Goal: Use online tool/utility: Utilize a website feature to perform a specific function

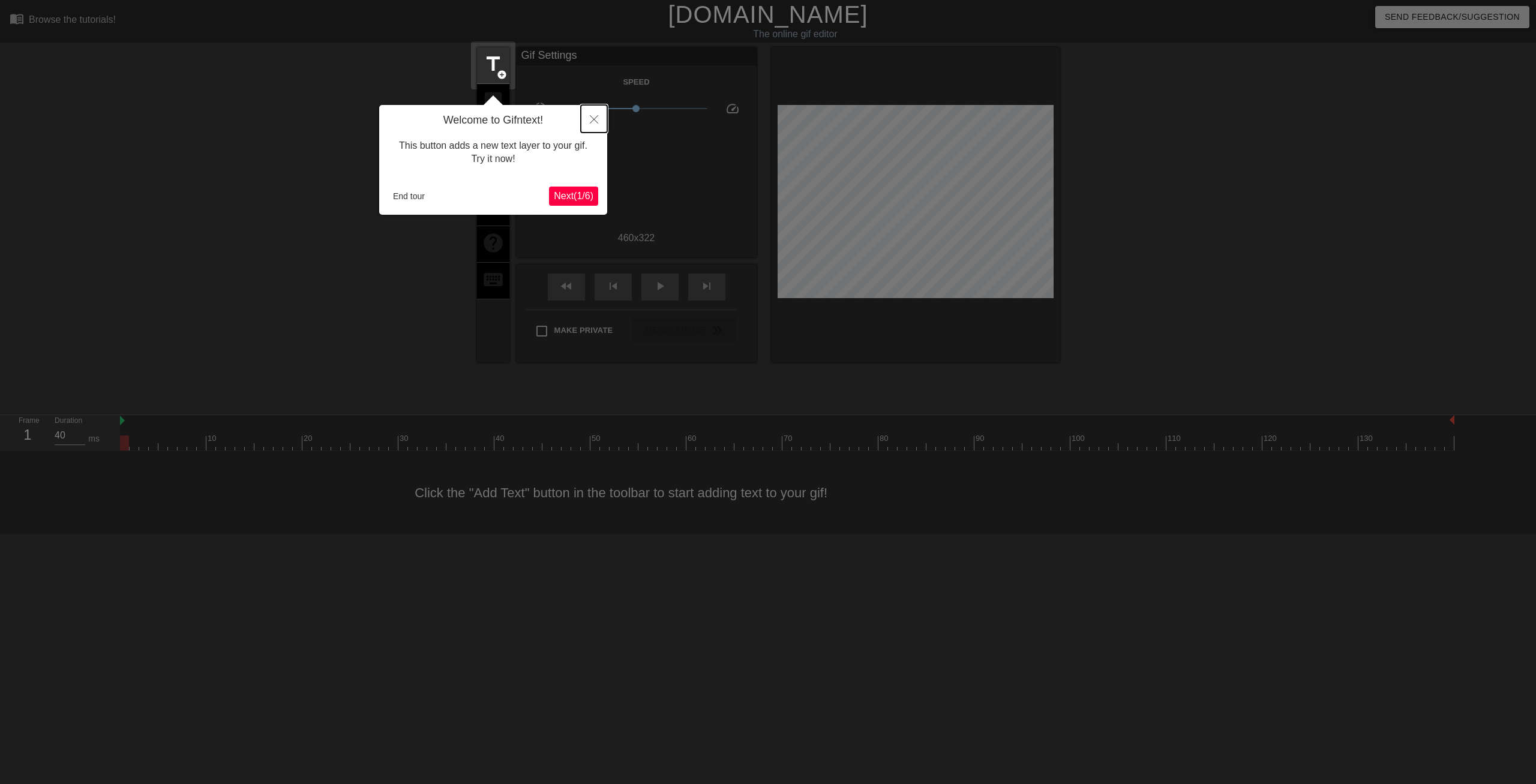
click at [597, 120] on icon "Close" at bounding box center [594, 120] width 9 height 9
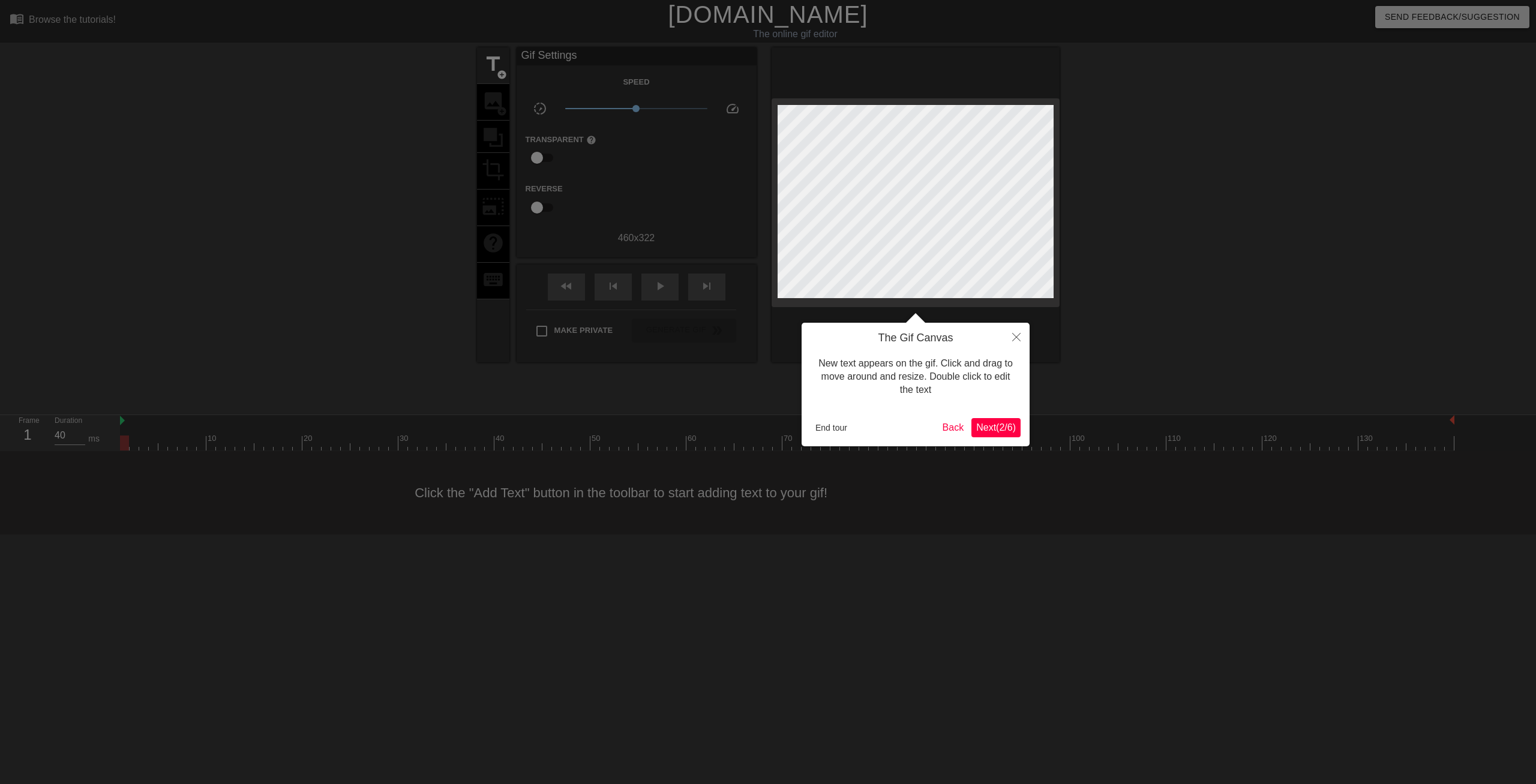
drag, startPoint x: 700, startPoint y: 226, endPoint x: 716, endPoint y: 236, distance: 18.9
click at [701, 227] on div at bounding box center [768, 392] width 1536 height 784
click at [1001, 429] on span "Next ( 2 / 6 )" at bounding box center [996, 427] width 40 height 10
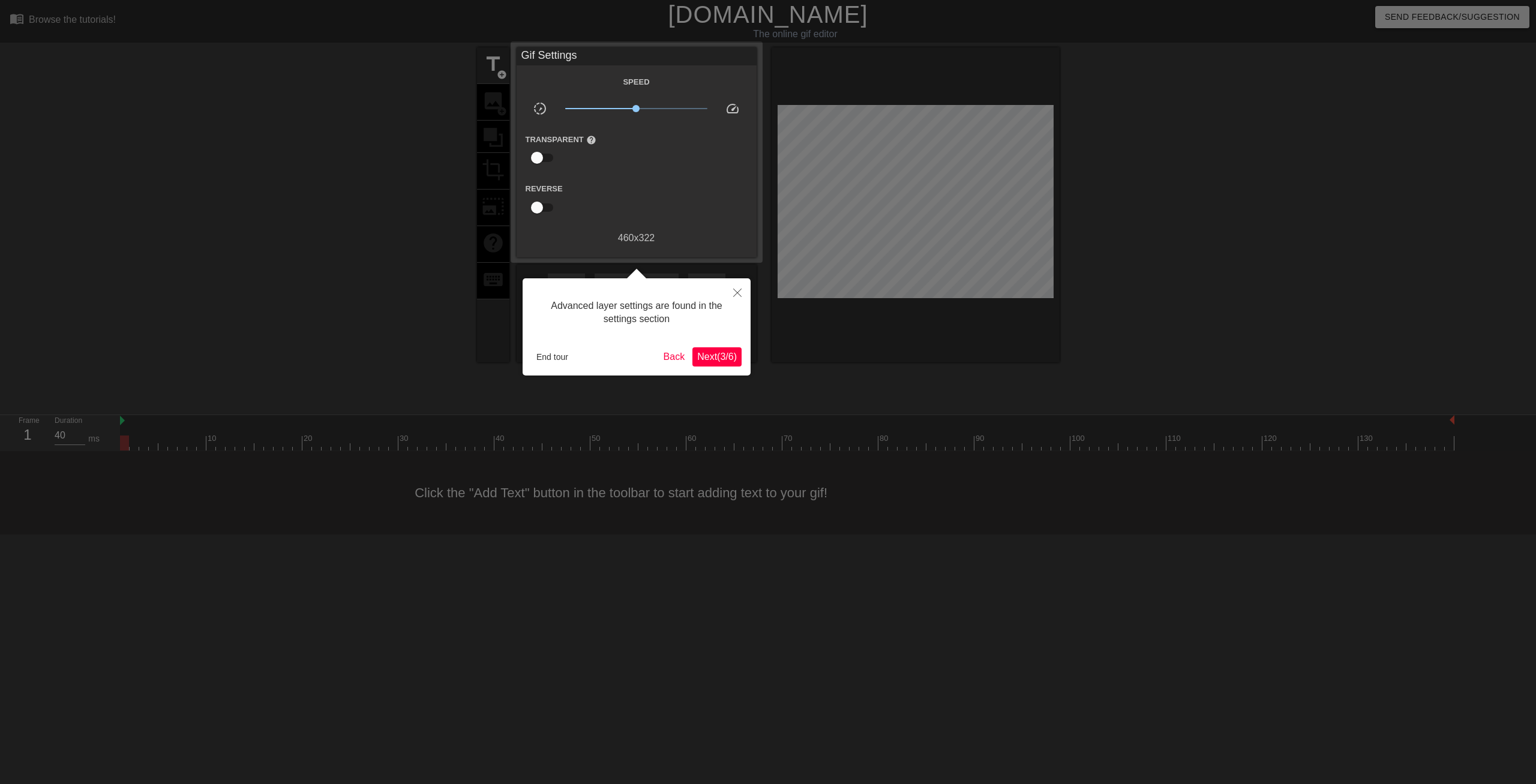
click at [1001, 429] on div at bounding box center [768, 392] width 1536 height 784
drag, startPoint x: 711, startPoint y: 370, endPoint x: 714, endPoint y: 349, distance: 21.2
click at [711, 369] on div "Advanced layer settings are found in the settings section End tour Back Next ( …" at bounding box center [636, 326] width 228 height 97
click at [735, 293] on icon "Close" at bounding box center [737, 293] width 9 height 9
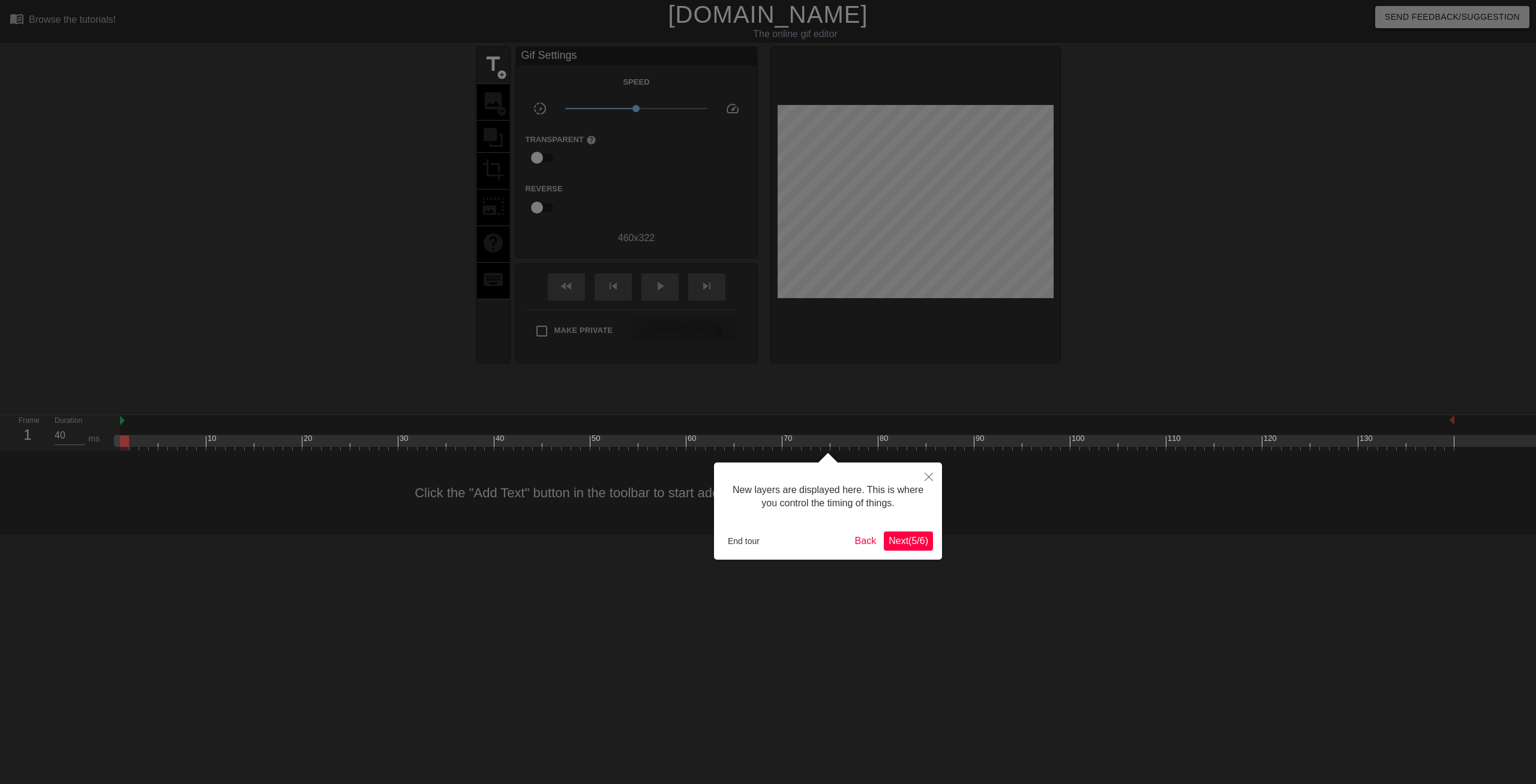
scroll to position [10, 0]
click at [744, 548] on button "End tour" at bounding box center [743, 540] width 41 height 18
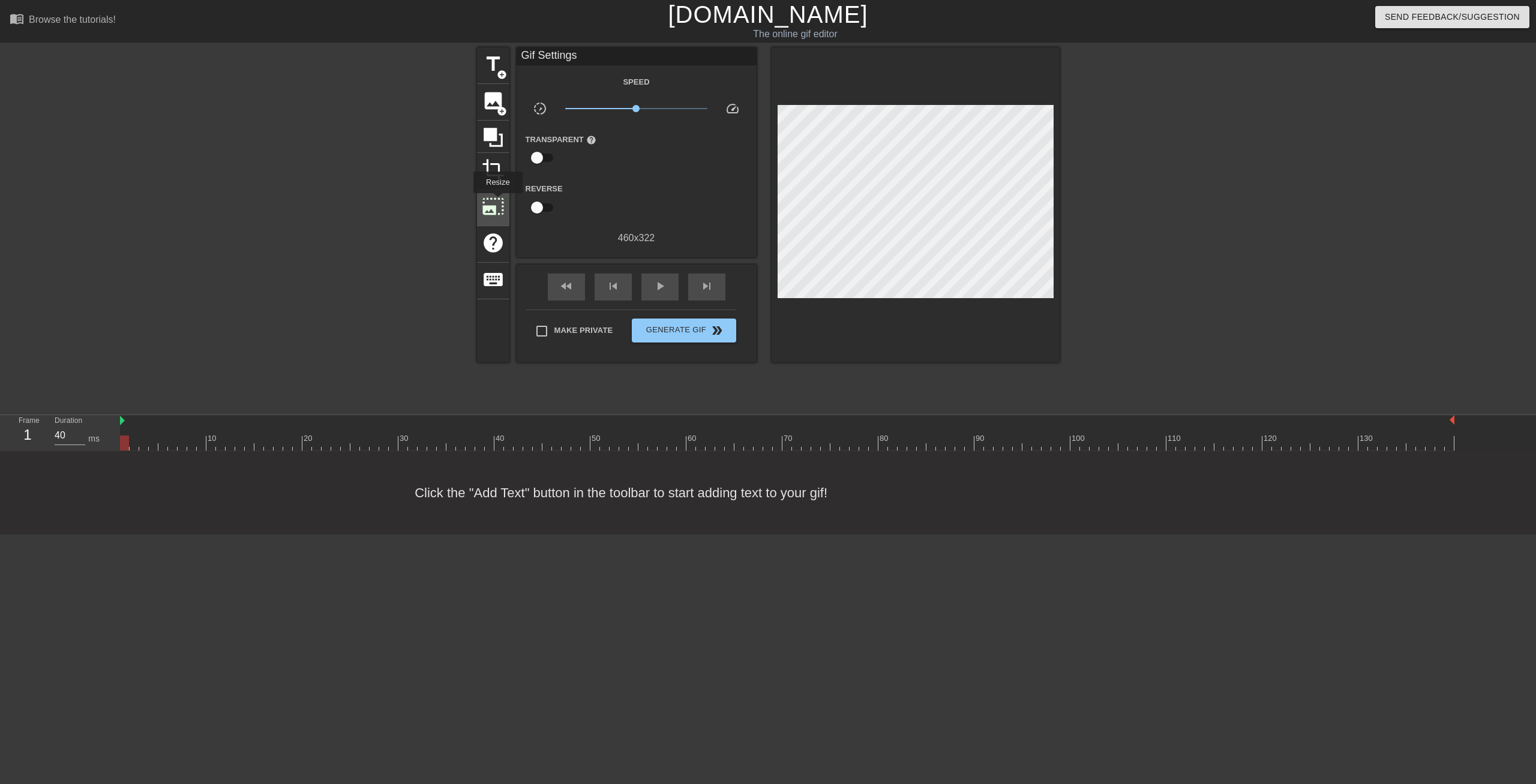
click at [497, 202] on span "photo_size_select_large" at bounding box center [494, 207] width 23 height 23
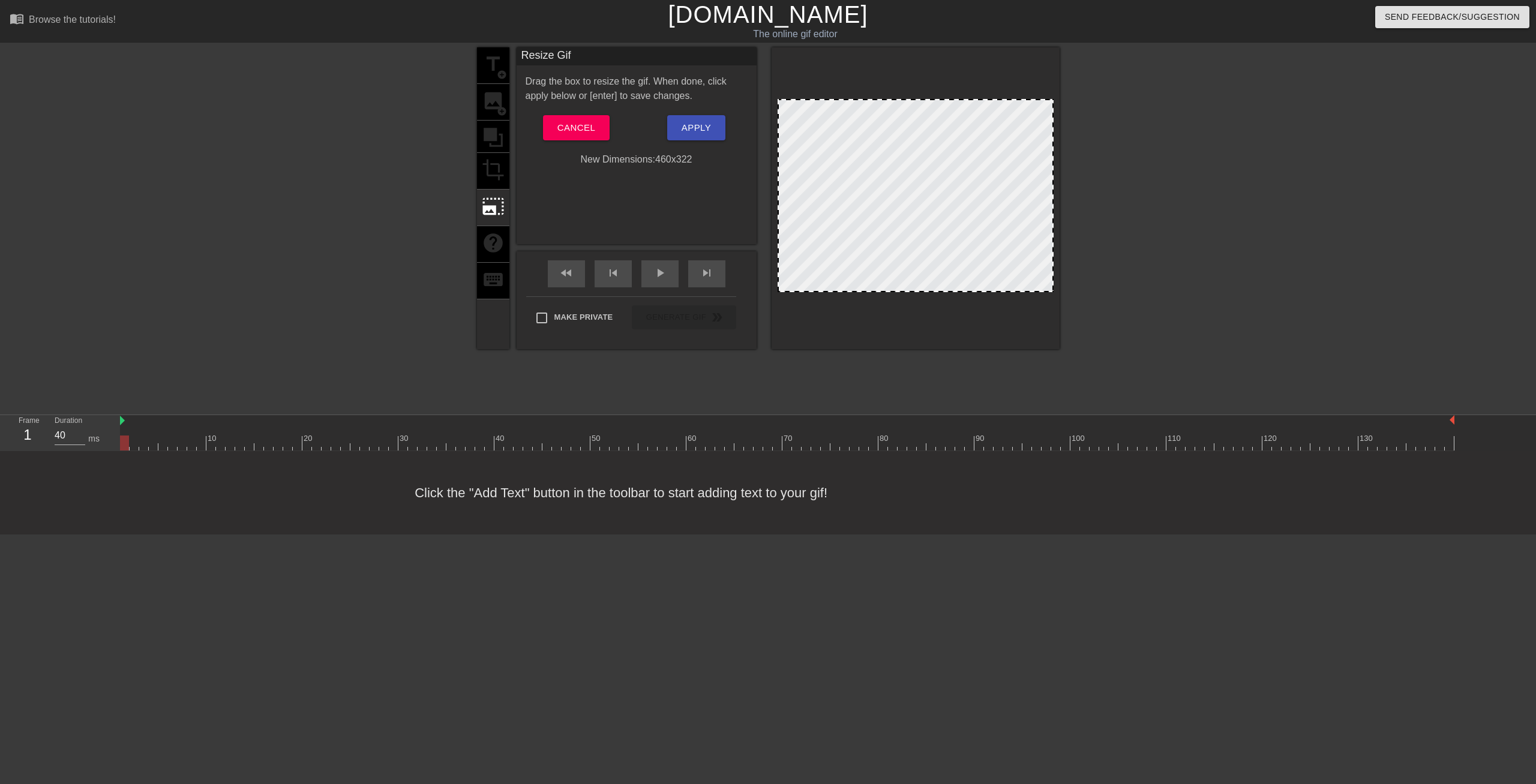
click at [1017, 106] on div at bounding box center [915, 195] width 276 height 193
click at [1017, 115] on div at bounding box center [915, 195] width 276 height 193
drag, startPoint x: 972, startPoint y: 202, endPoint x: 975, endPoint y: 231, distance: 29.2
click at [975, 231] on div at bounding box center [915, 195] width 276 height 193
drag, startPoint x: 924, startPoint y: 99, endPoint x: 924, endPoint y: 182, distance: 83.0
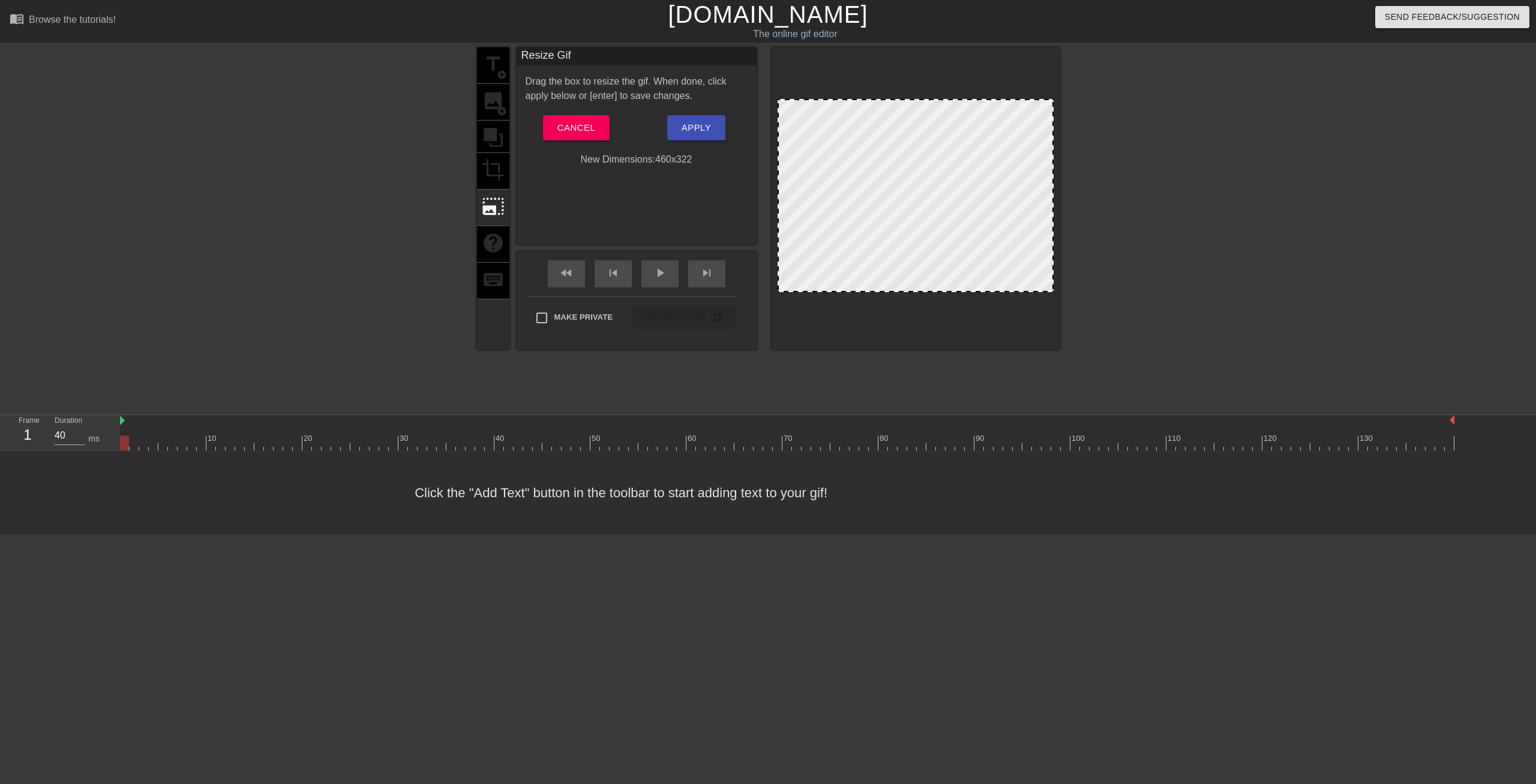
click at [924, 182] on div at bounding box center [916, 198] width 288 height 302
drag, startPoint x: 845, startPoint y: 174, endPoint x: 921, endPoint y: 261, distance: 115.5
click at [921, 261] on div at bounding box center [915, 195] width 276 height 193
drag, startPoint x: 929, startPoint y: 236, endPoint x: 776, endPoint y: 152, distance: 174.5
click at [773, 165] on div at bounding box center [916, 198] width 288 height 302
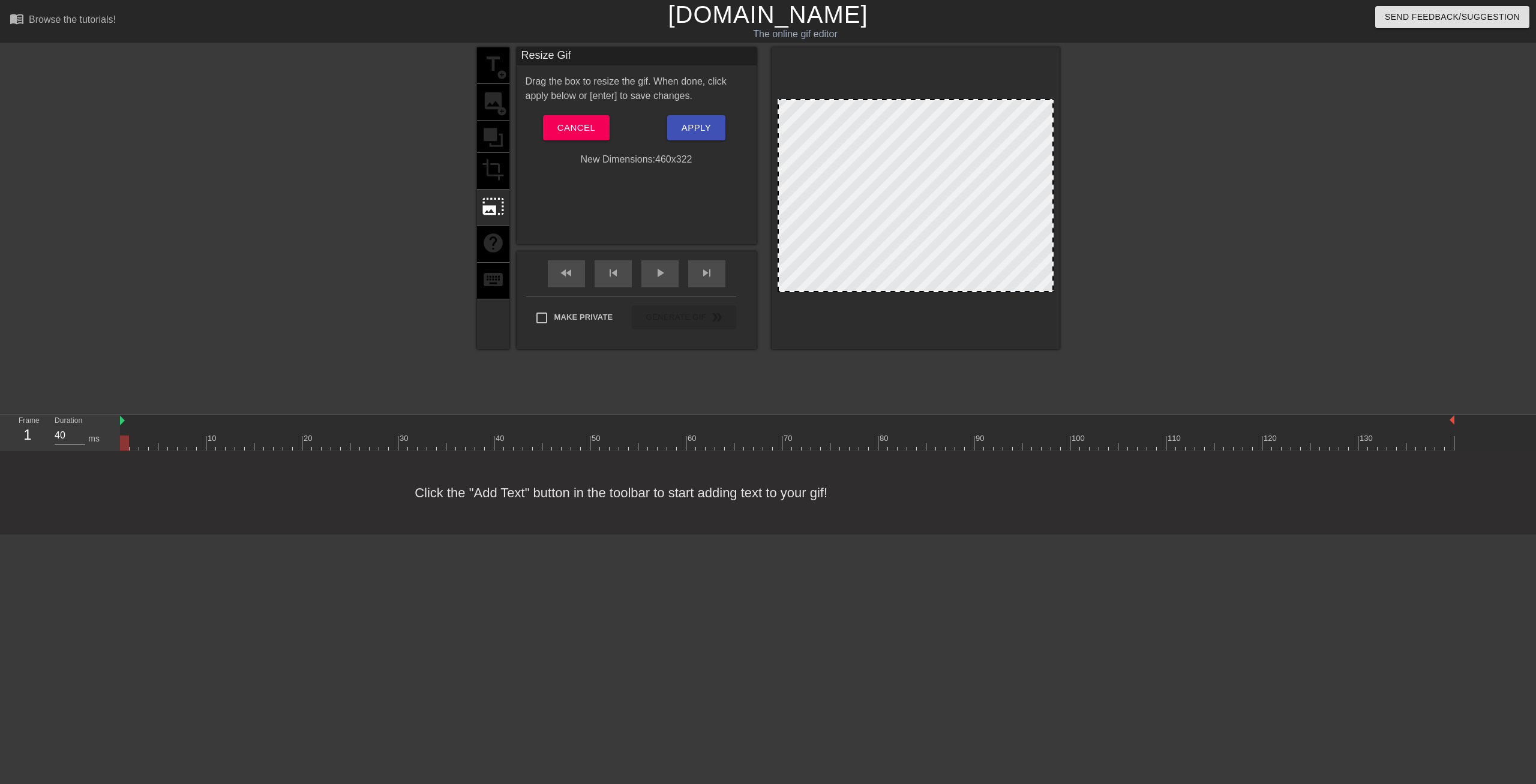
drag, startPoint x: 778, startPoint y: 99, endPoint x: 455, endPoint y: 146, distance: 326.4
click at [898, 235] on div at bounding box center [915, 195] width 276 height 193
click at [570, 128] on span "Cancel" at bounding box center [576, 128] width 37 height 16
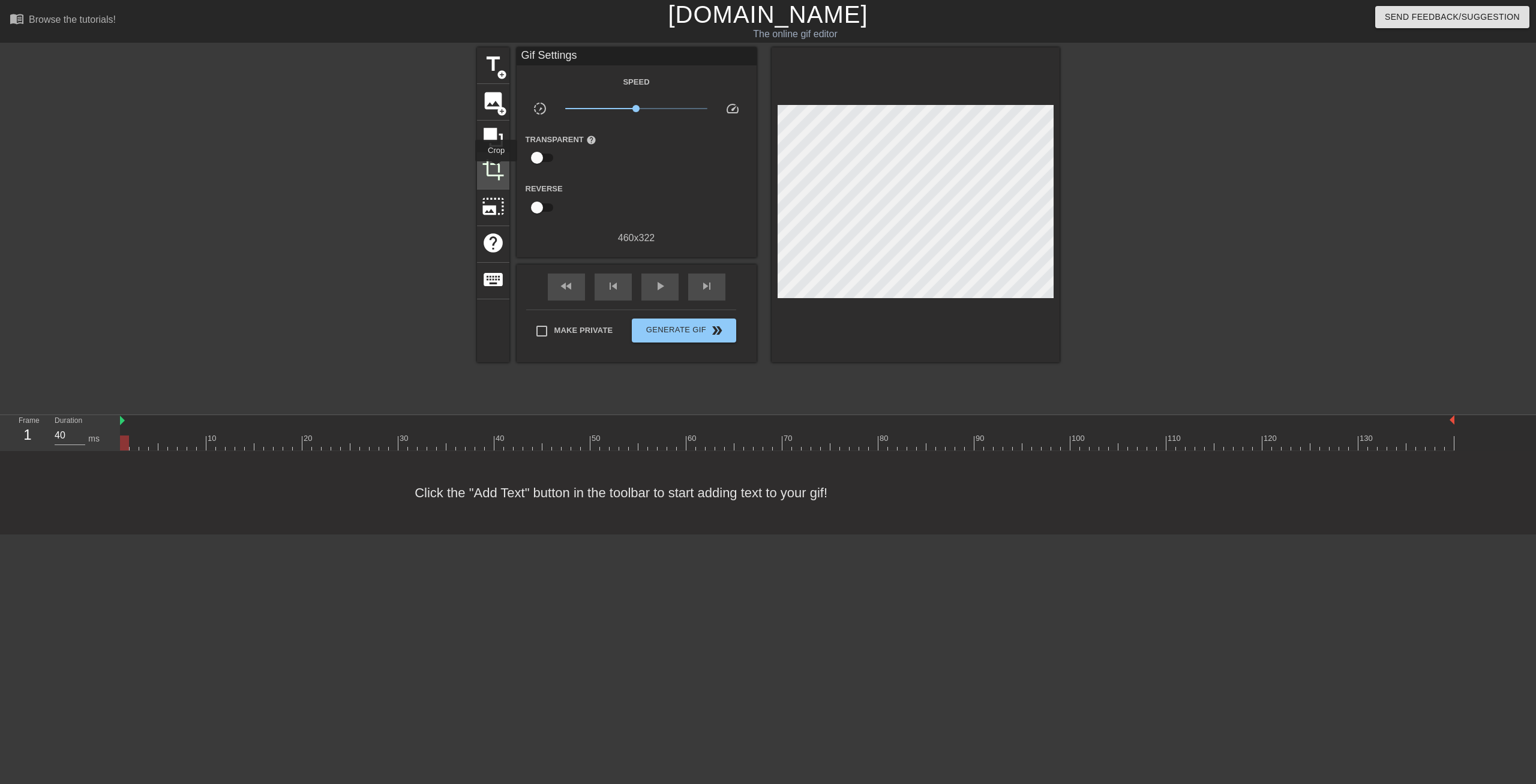
click at [497, 170] on span "crop" at bounding box center [494, 170] width 23 height 23
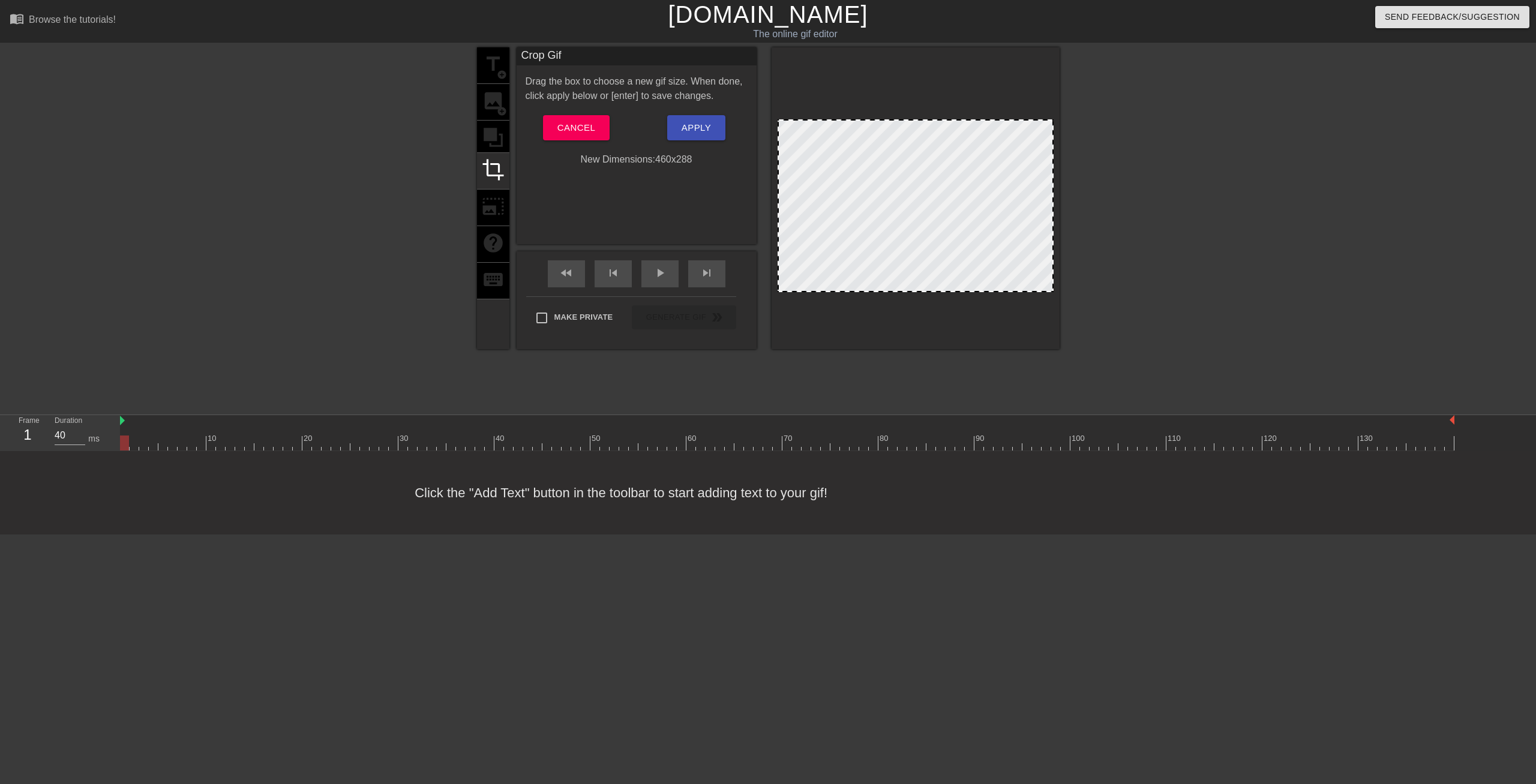
drag, startPoint x: 1005, startPoint y: 99, endPoint x: 1015, endPoint y: 120, distance: 23.3
click at [1015, 120] on div at bounding box center [916, 120] width 274 height 6
click at [709, 120] on span "Apply" at bounding box center [696, 128] width 30 height 16
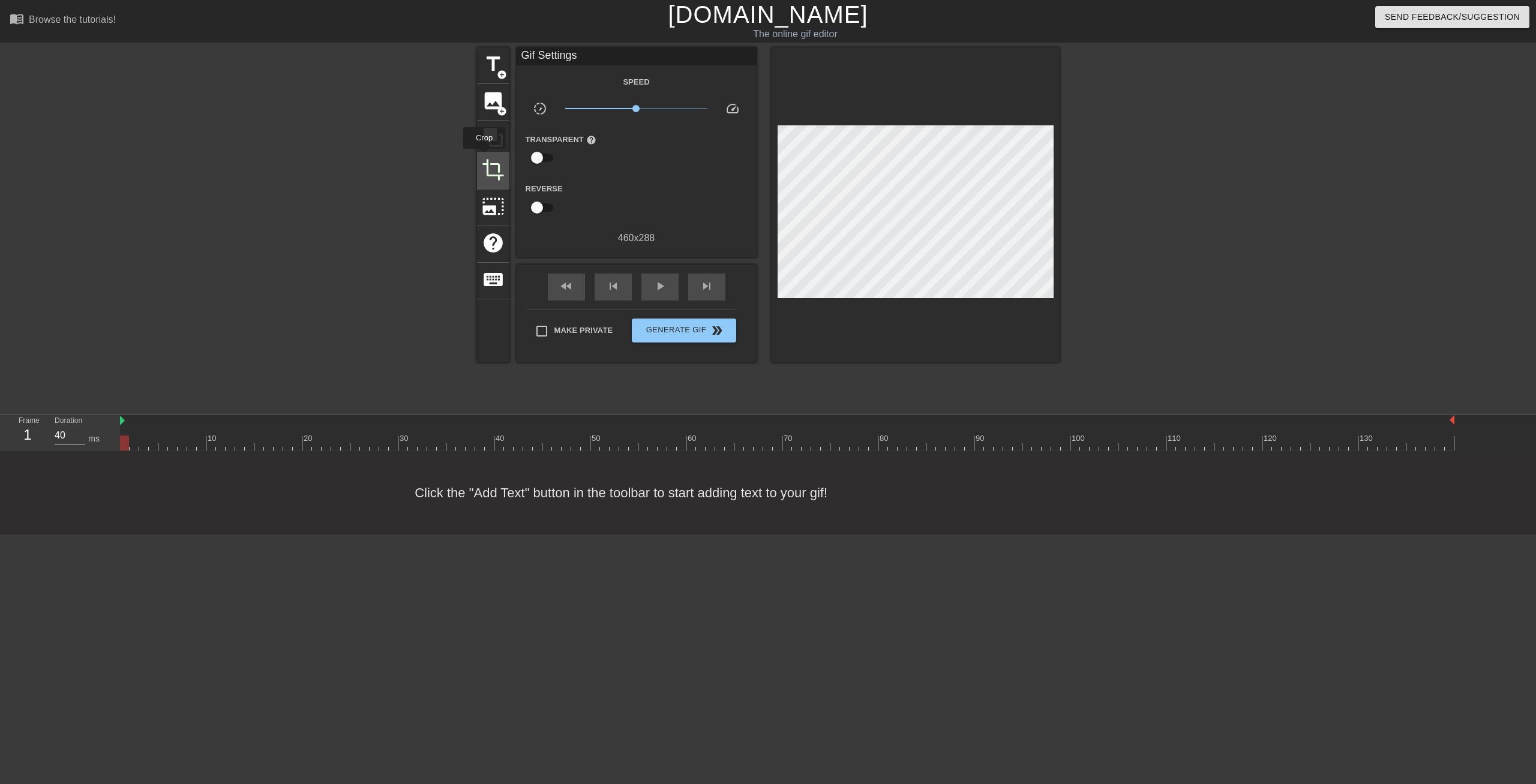
click at [485, 159] on span "crop" at bounding box center [494, 170] width 23 height 23
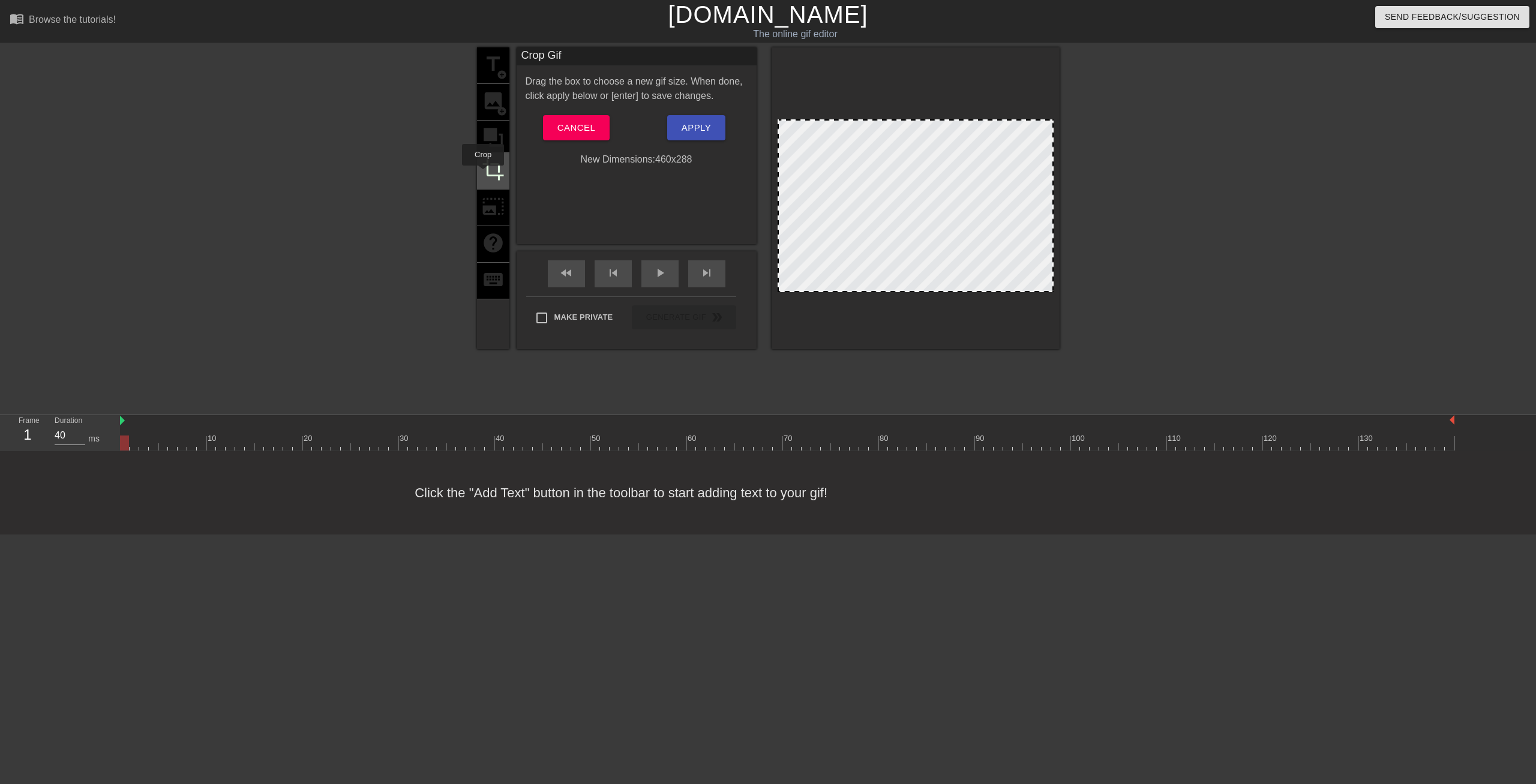
click at [484, 174] on span "crop" at bounding box center [494, 170] width 23 height 23
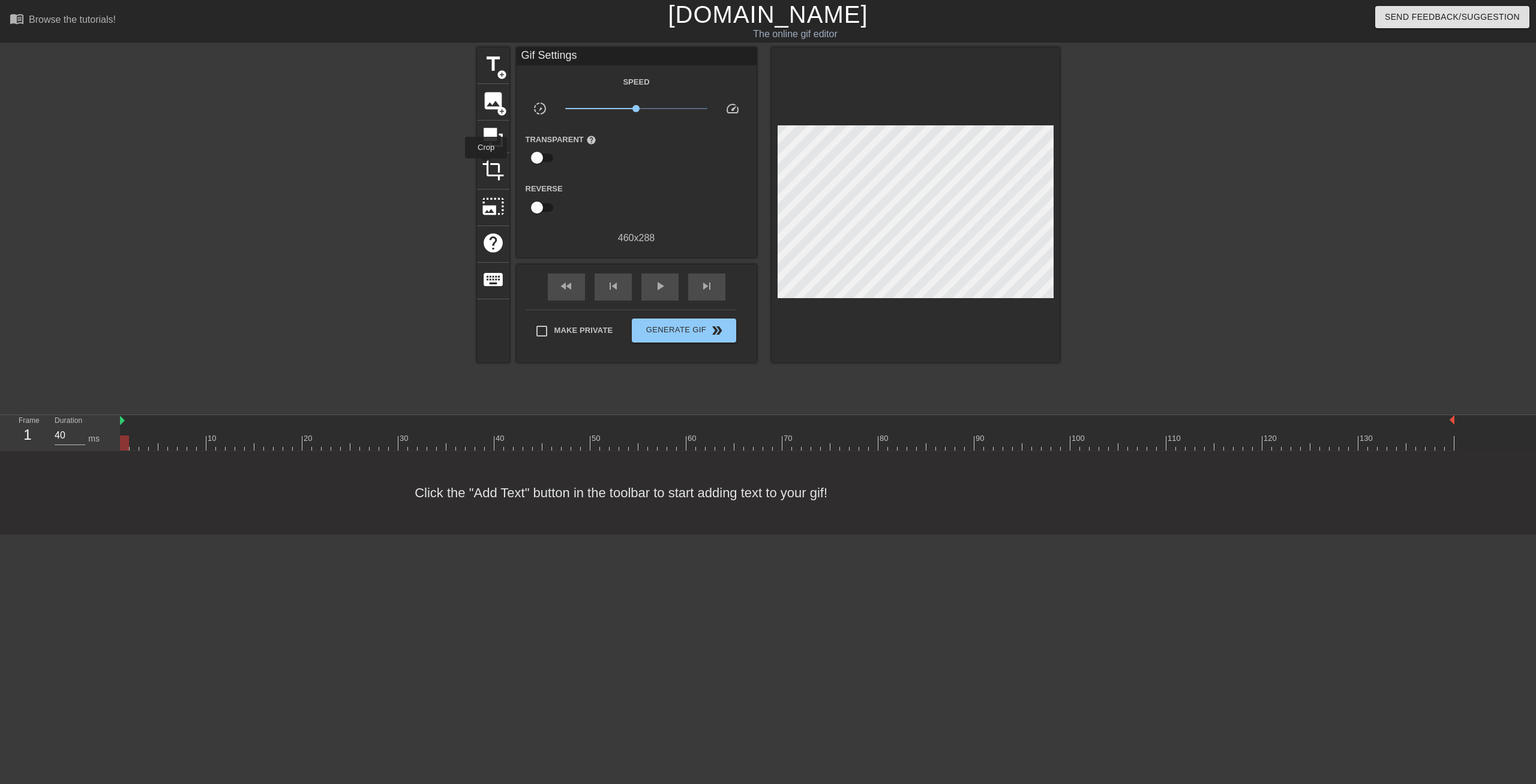
drag, startPoint x: 487, startPoint y: 166, endPoint x: 779, endPoint y: 166, distance: 292.0
click at [487, 167] on span "crop" at bounding box center [494, 170] width 23 height 23
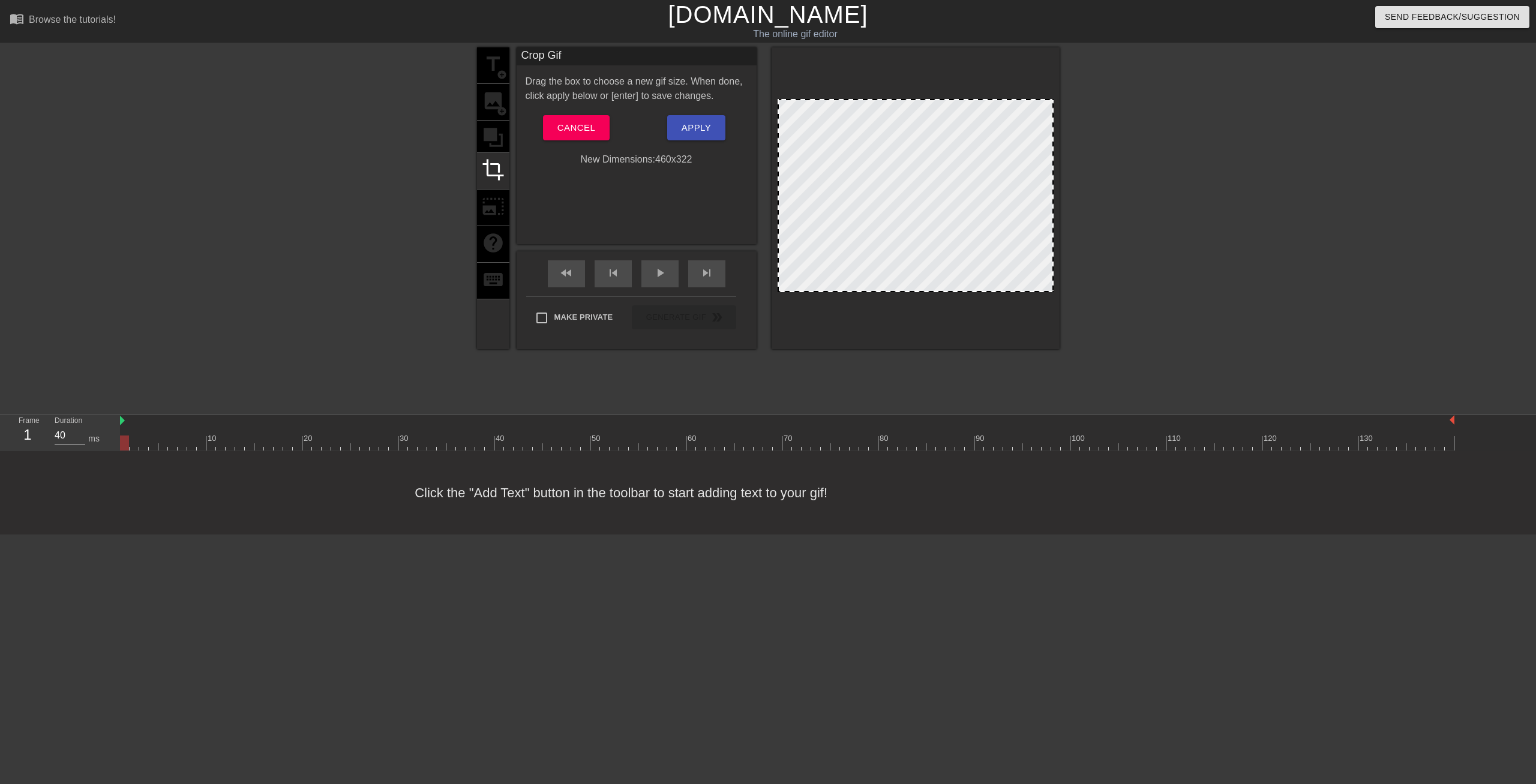
drag, startPoint x: 947, startPoint y: 120, endPoint x: 952, endPoint y: 60, distance: 60.2
click at [952, 60] on div at bounding box center [916, 198] width 288 height 302
click at [479, 66] on div "title add_circle image add_circle crop photo_size_select_large help keyboard" at bounding box center [493, 198] width 32 height 302
click at [716, 125] on button "Apply" at bounding box center [696, 128] width 58 height 25
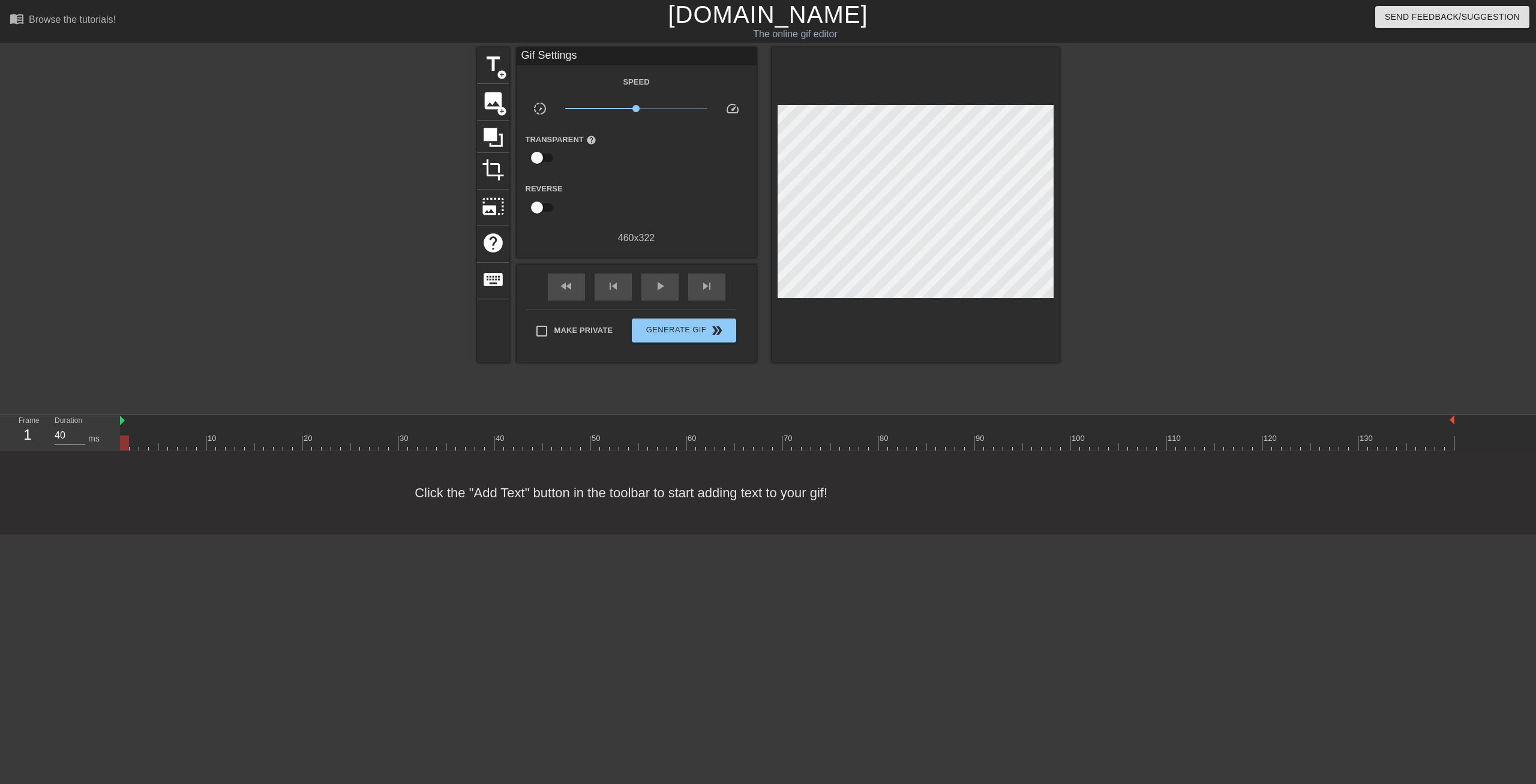
click at [470, 68] on div "title add_circle image add_circle crop photo_size_select_large help keyboard Gi…" at bounding box center [768, 228] width 1536 height 360
click at [500, 67] on span "title" at bounding box center [494, 64] width 23 height 23
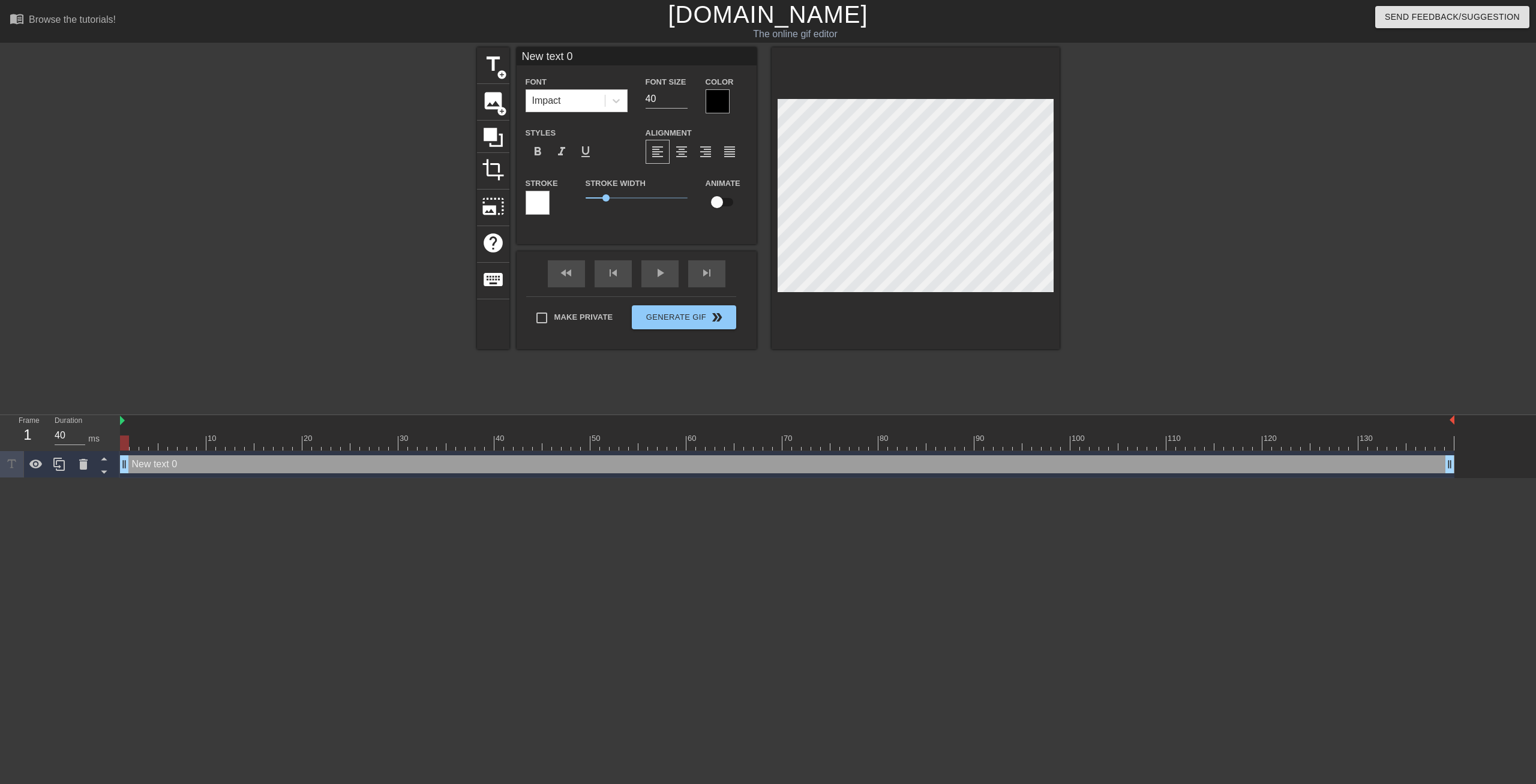
scroll to position [0, 1]
